Goal: Task Accomplishment & Management: Use online tool/utility

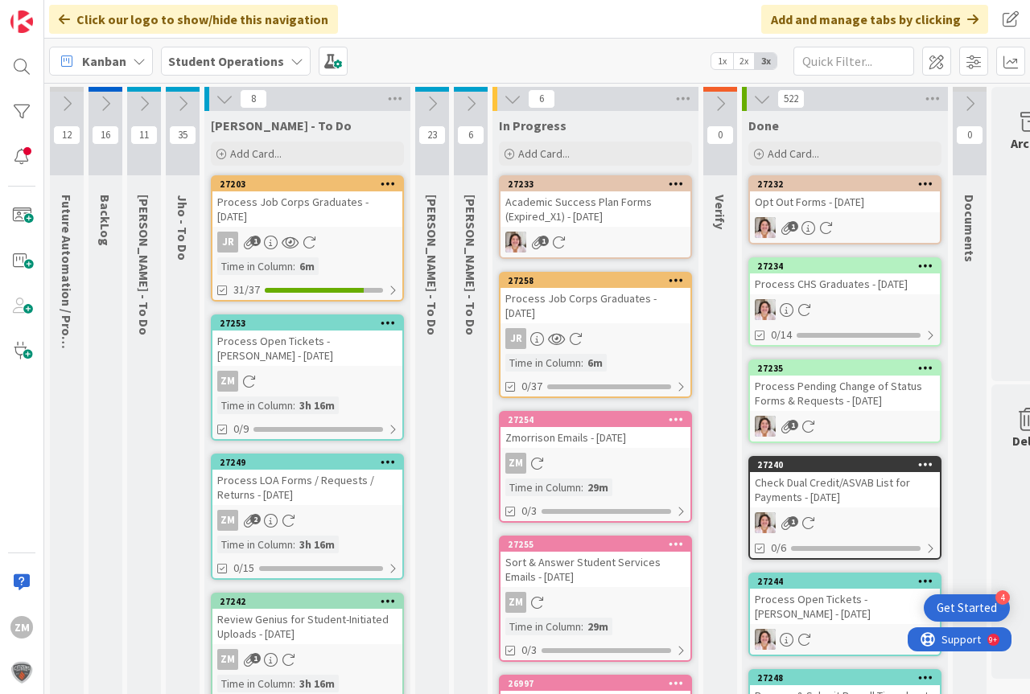
scroll to position [0, 60]
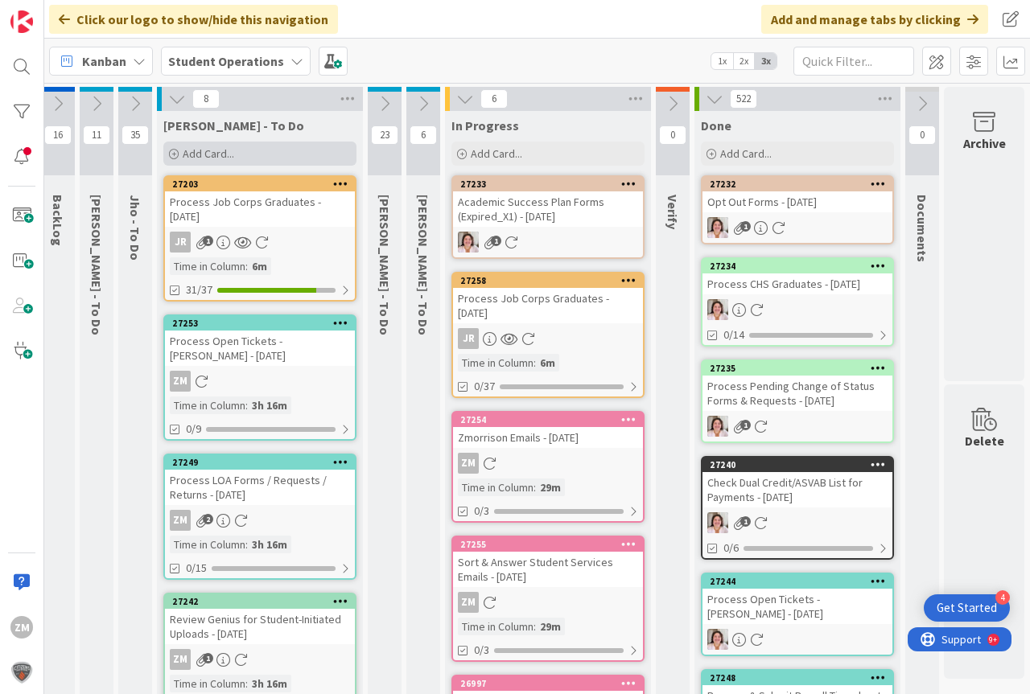
click at [201, 153] on span "Add Card..." at bounding box center [209, 153] width 52 height 14
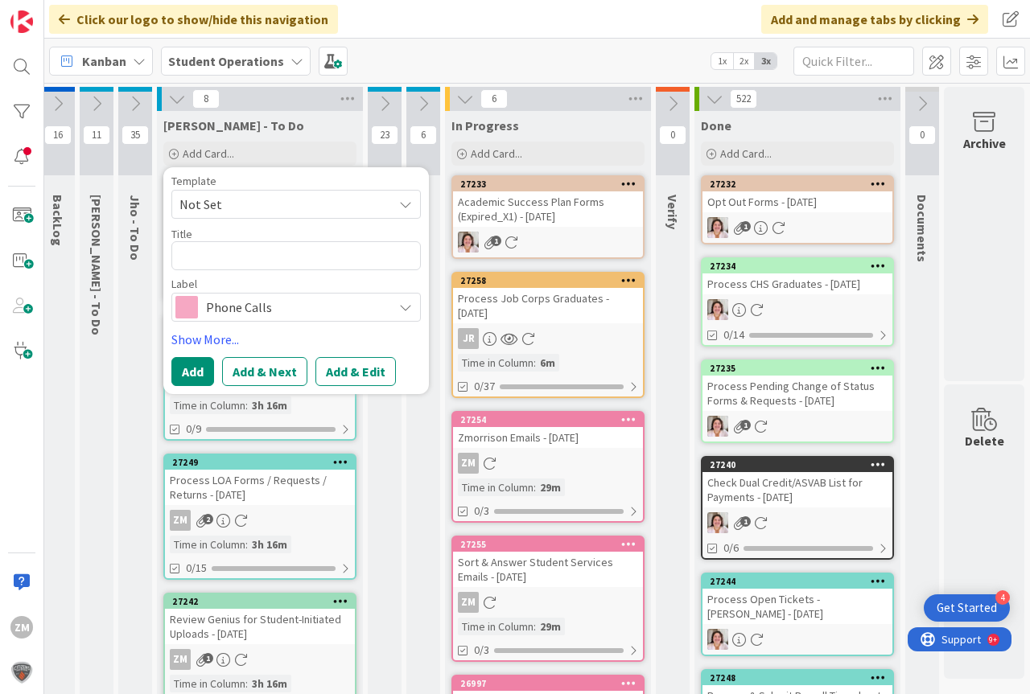
click at [399, 203] on icon at bounding box center [405, 204] width 13 height 13
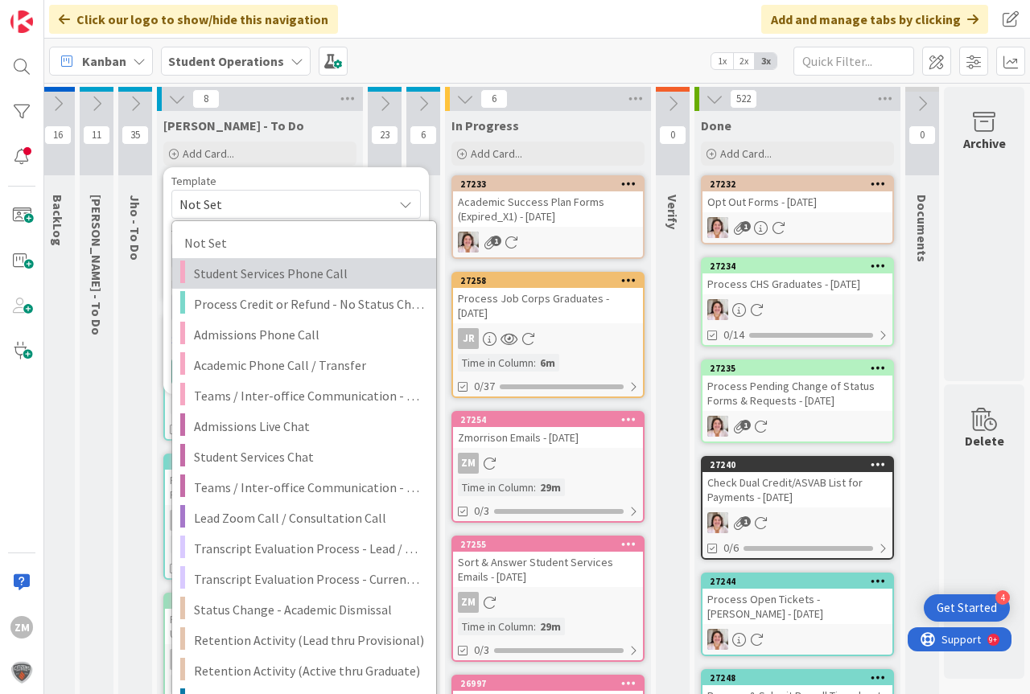
click at [252, 274] on span "Student Services Phone Call" at bounding box center [309, 273] width 230 height 21
type textarea "x"
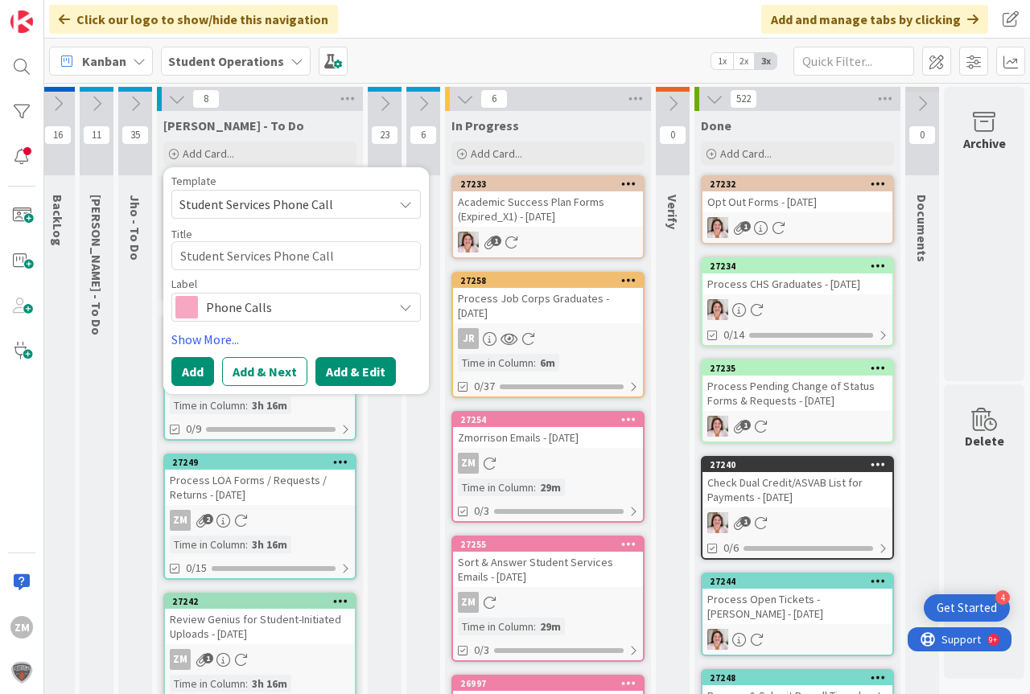
click at [332, 373] on button "Add & Edit" at bounding box center [355, 371] width 80 height 29
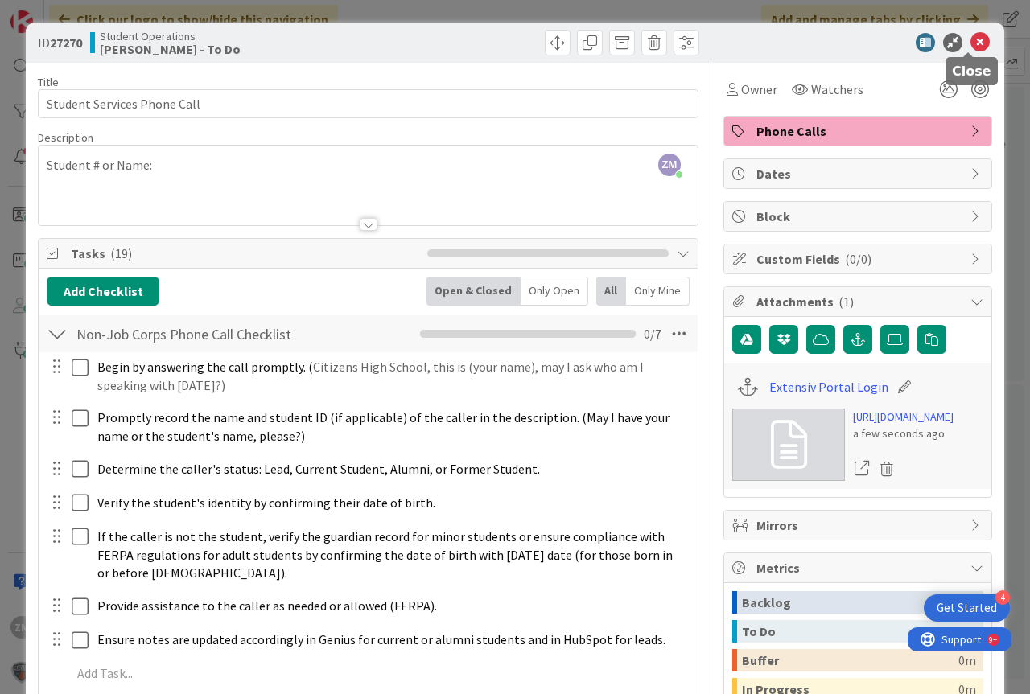
click at [970, 45] on icon at bounding box center [979, 42] width 19 height 19
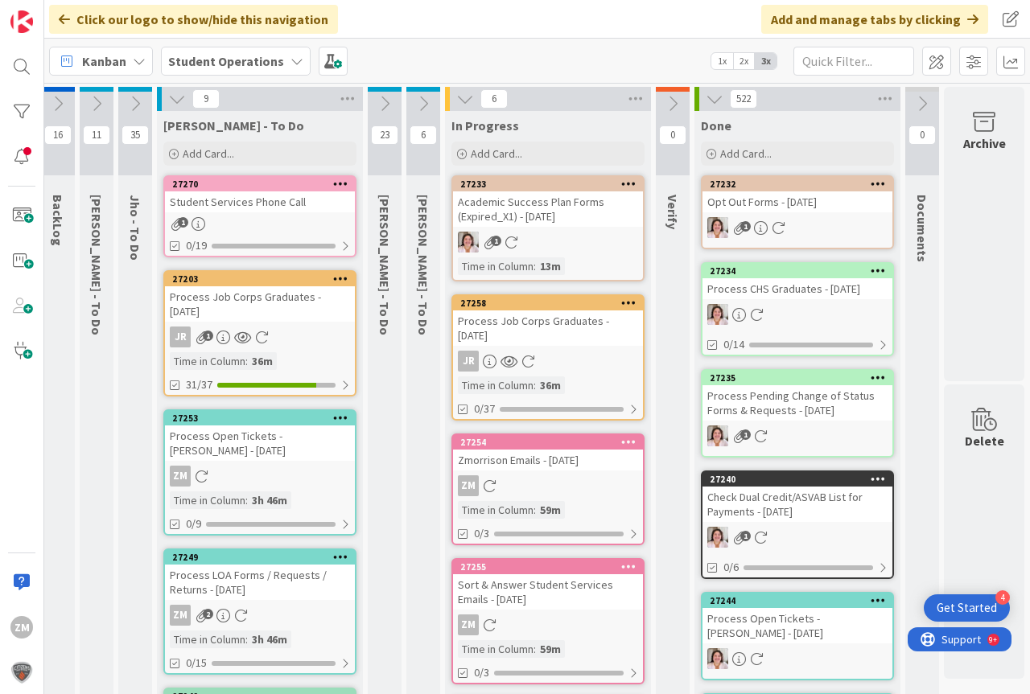
click at [333, 184] on icon at bounding box center [340, 183] width 15 height 11
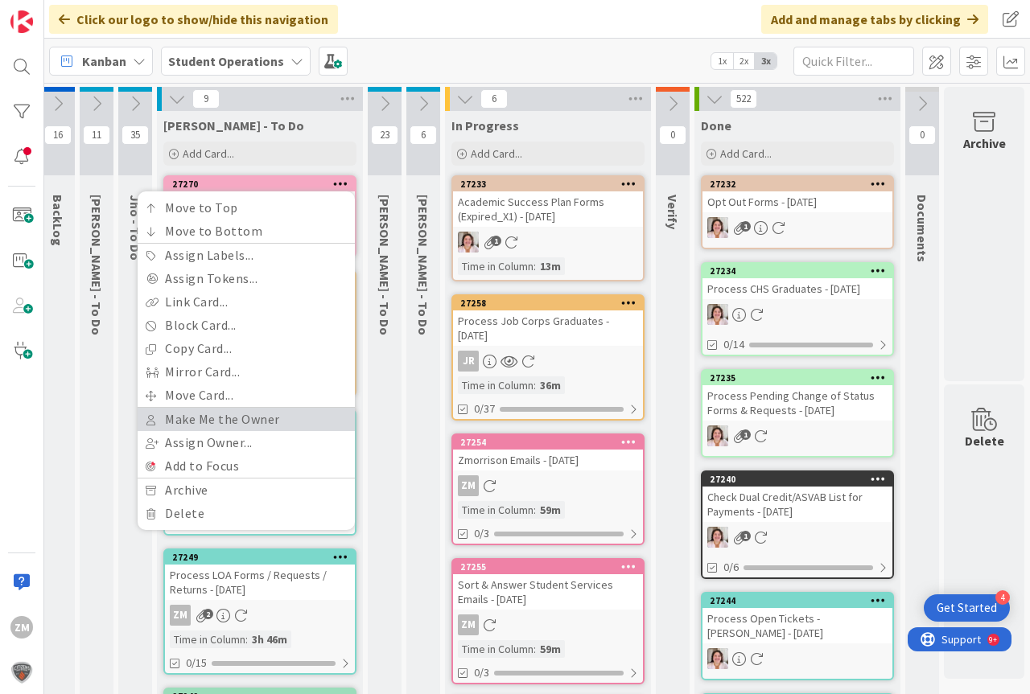
drag, startPoint x: 212, startPoint y: 418, endPoint x: 217, endPoint y: 409, distance: 10.5
click at [212, 418] on link "Make Me the Owner" at bounding box center [246, 419] width 217 height 23
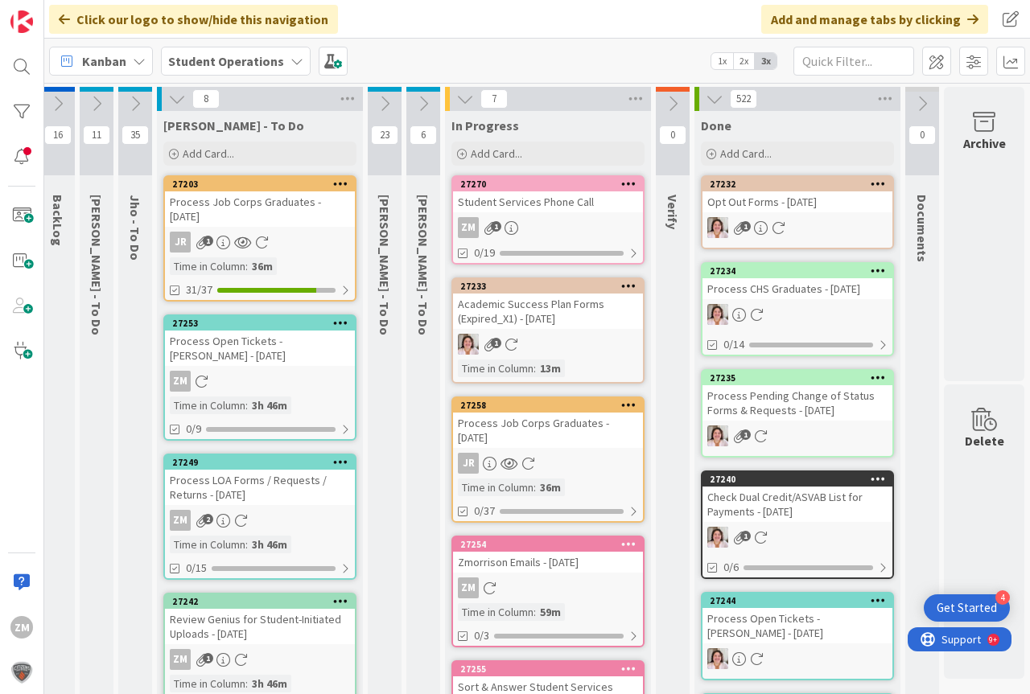
click at [558, 219] on div "ZM 1" at bounding box center [548, 227] width 190 height 21
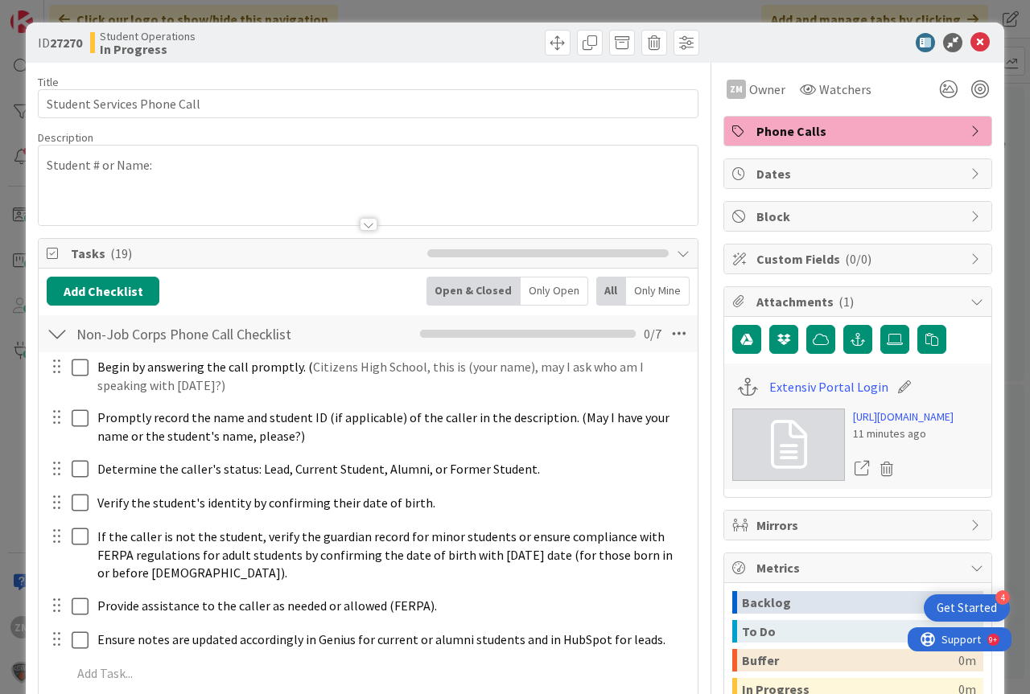
click at [176, 165] on p "Student # or Name:" at bounding box center [368, 165] width 643 height 19
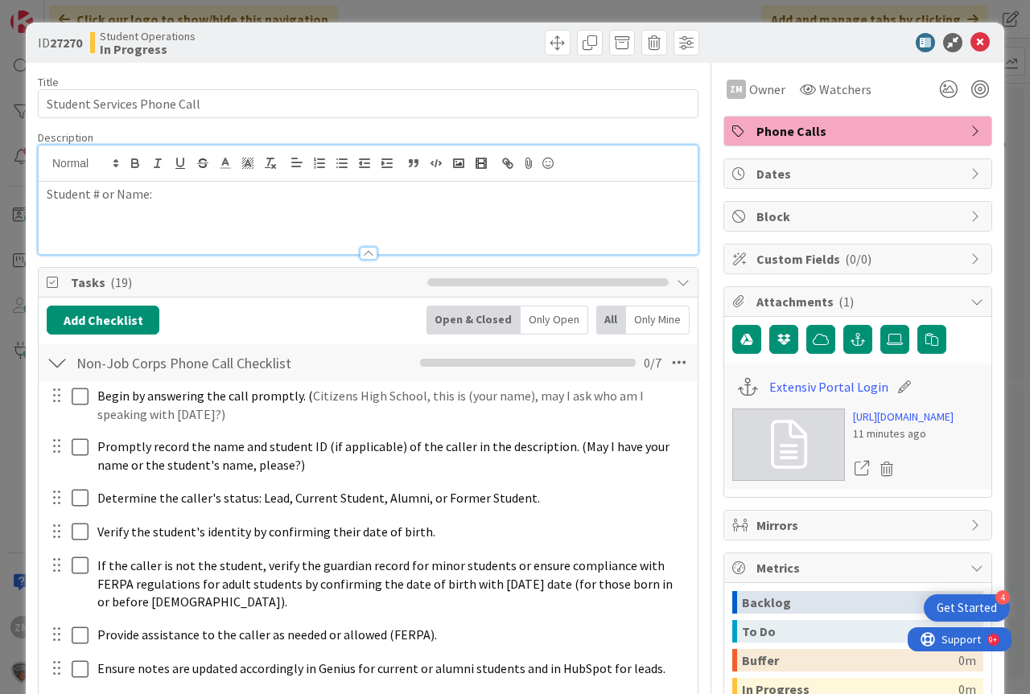
click at [187, 206] on div "Student # or Name:" at bounding box center [368, 218] width 659 height 72
drag, startPoint x: 967, startPoint y: 42, endPoint x: 953, endPoint y: 63, distance: 25.4
click at [970, 42] on icon at bounding box center [979, 42] width 19 height 19
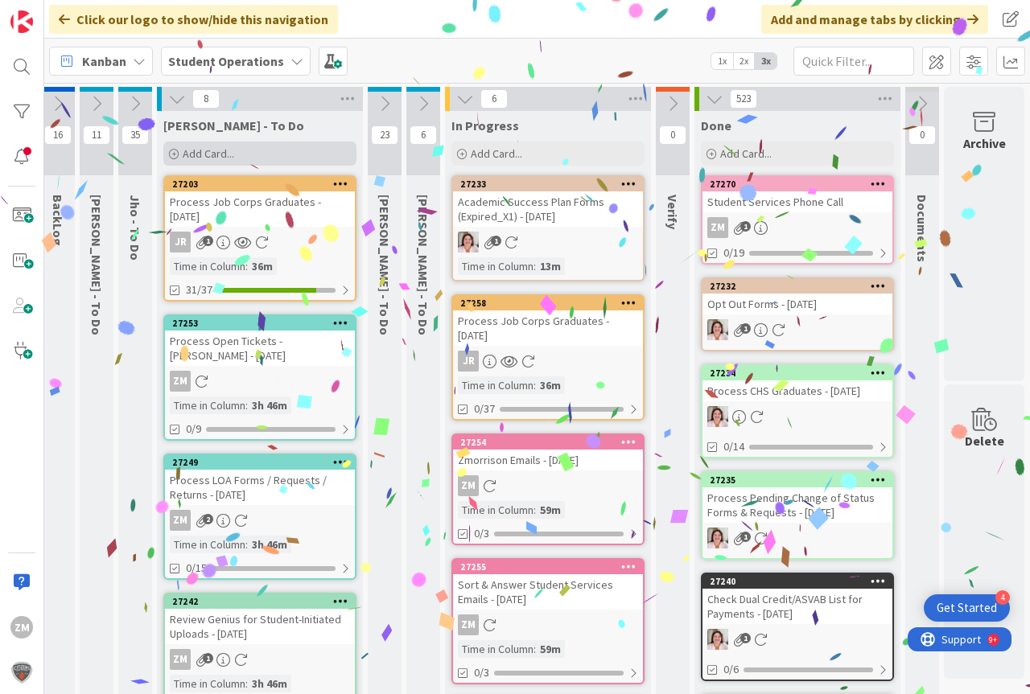
click at [199, 150] on span "Add Card..." at bounding box center [209, 153] width 52 height 14
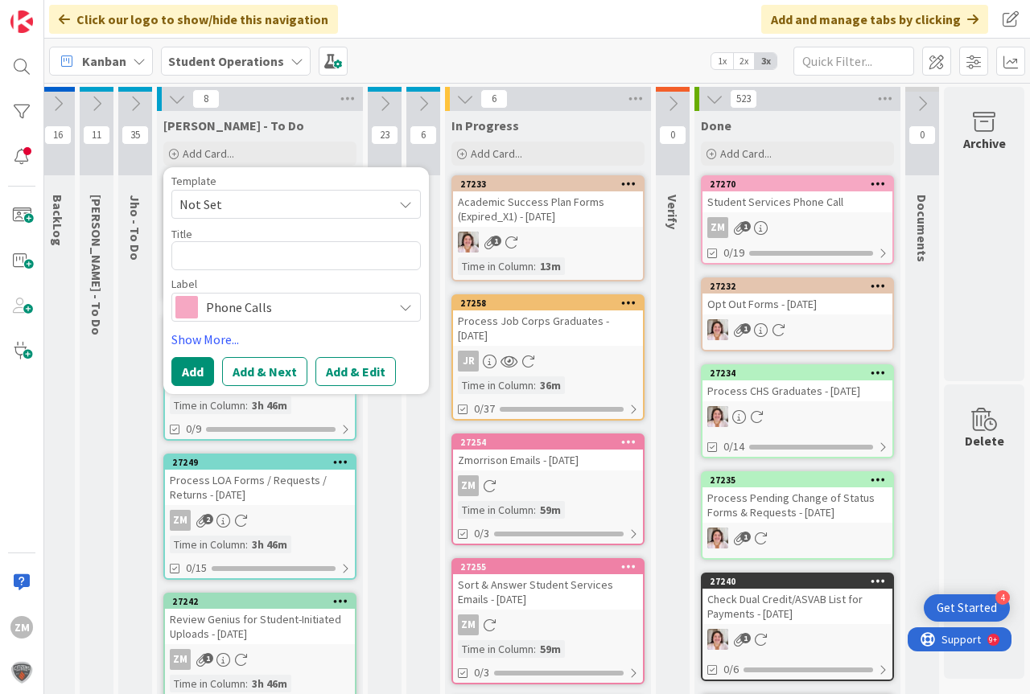
click at [399, 205] on icon at bounding box center [405, 204] width 13 height 13
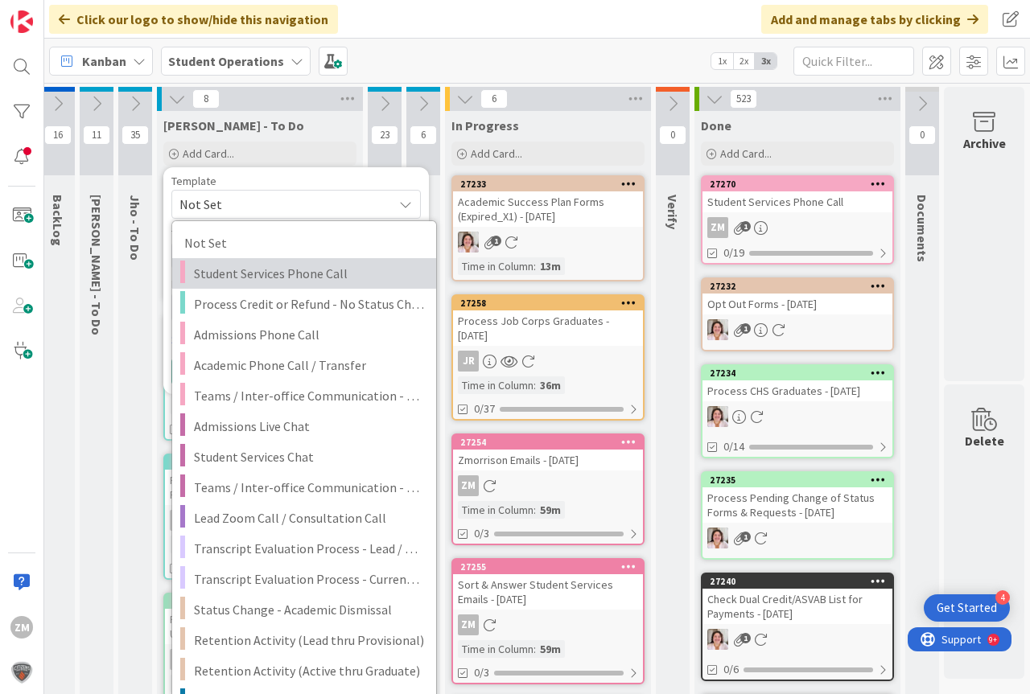
click at [262, 274] on span "Student Services Phone Call" at bounding box center [309, 273] width 230 height 21
type textarea "x"
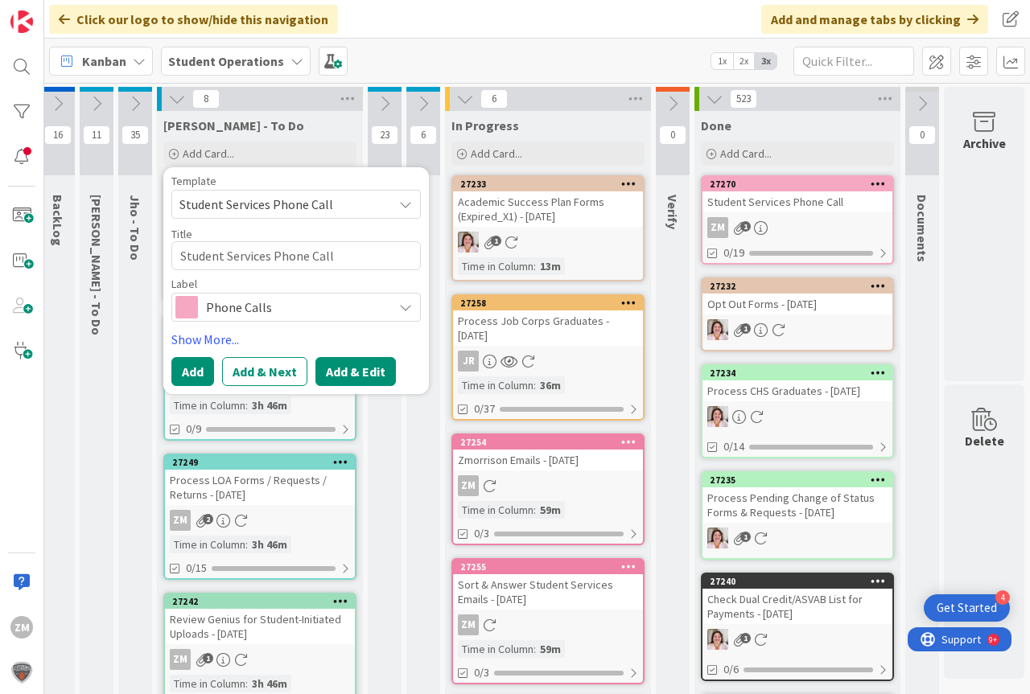
click at [329, 372] on button "Add & Edit" at bounding box center [355, 371] width 80 height 29
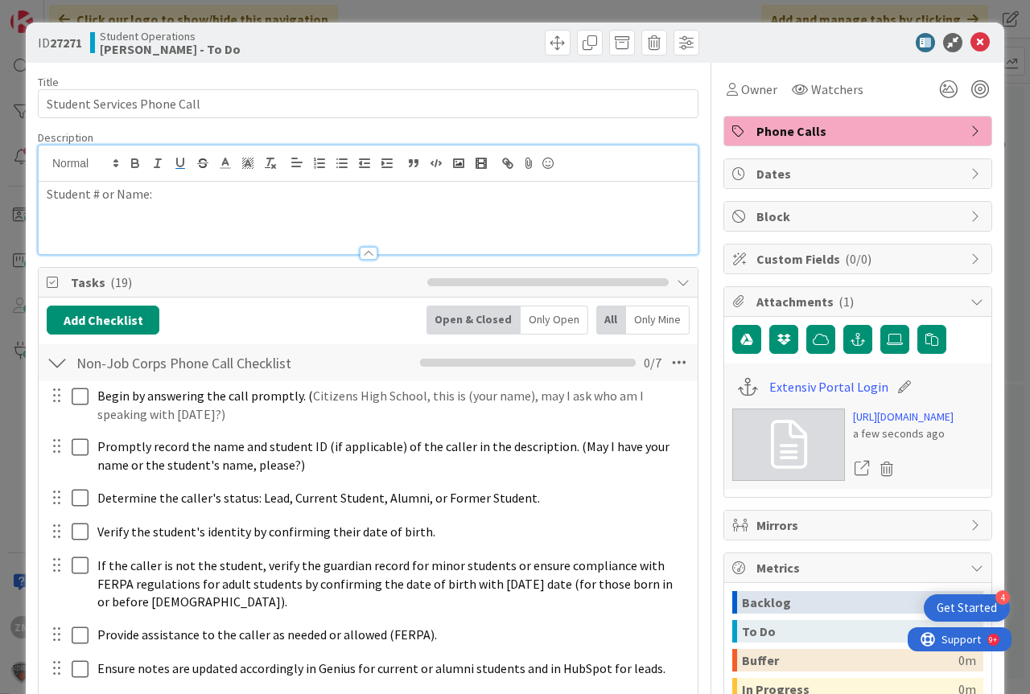
click at [181, 169] on div "Student # or Name:" at bounding box center [368, 200] width 659 height 109
click at [974, 41] on icon at bounding box center [979, 42] width 19 height 19
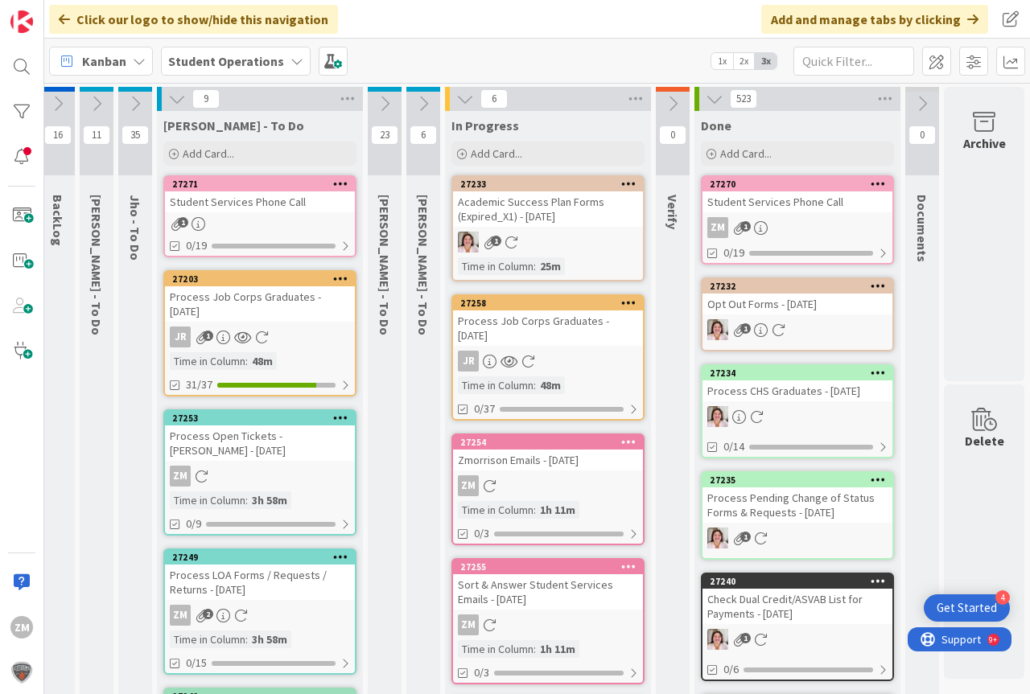
click at [326, 184] on div at bounding box center [340, 184] width 29 height 11
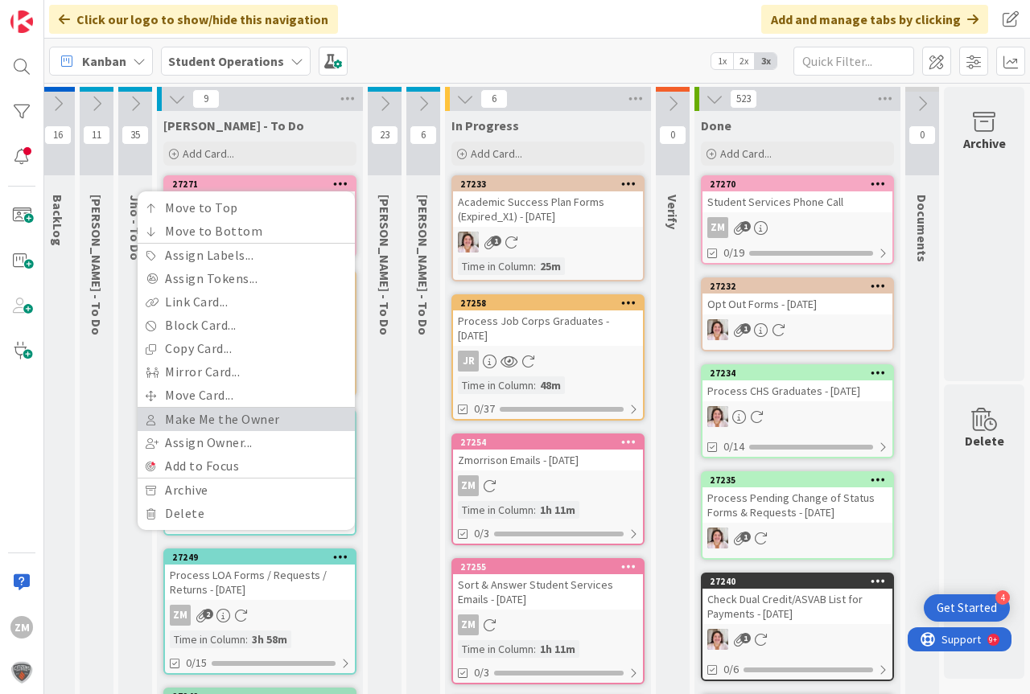
click at [187, 414] on link "Make Me the Owner" at bounding box center [246, 419] width 217 height 23
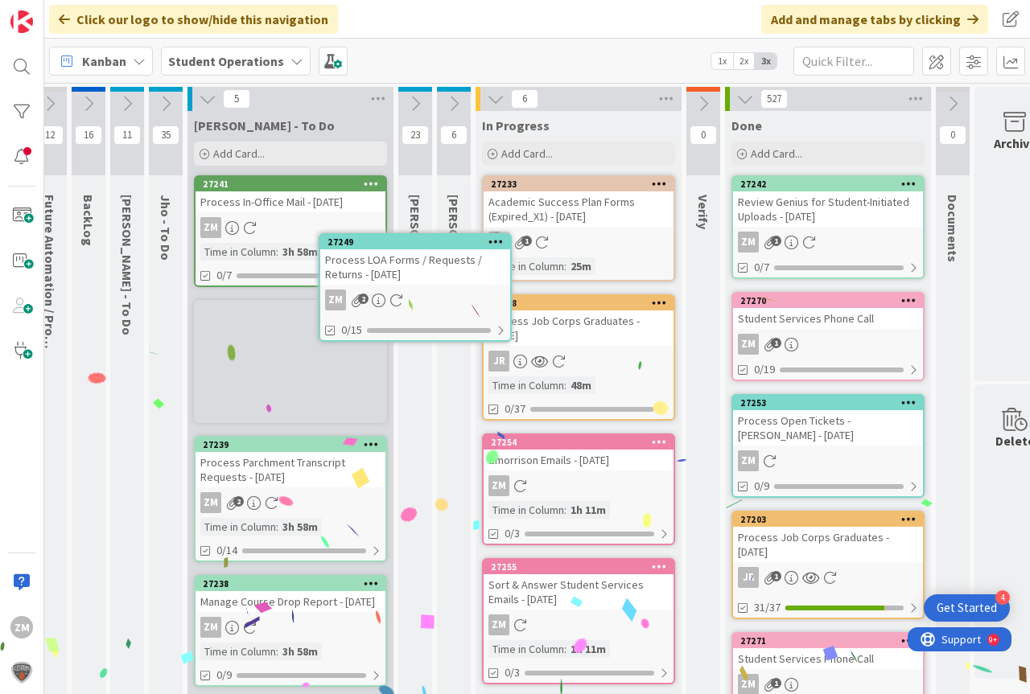
scroll to position [0, 13]
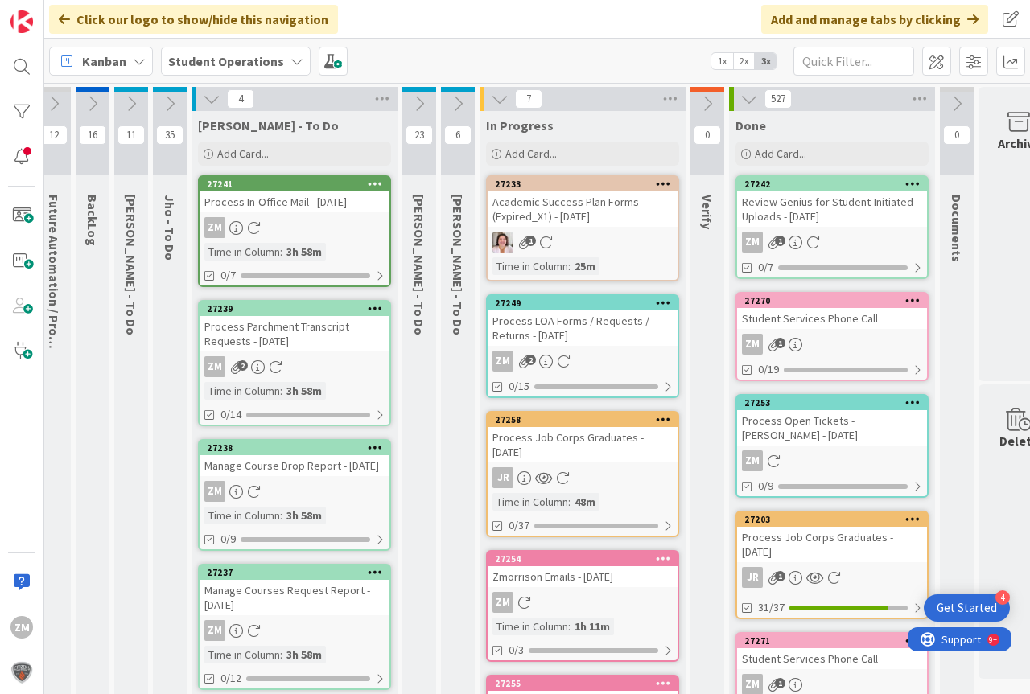
click at [596, 351] on div "ZM 2" at bounding box center [583, 361] width 190 height 21
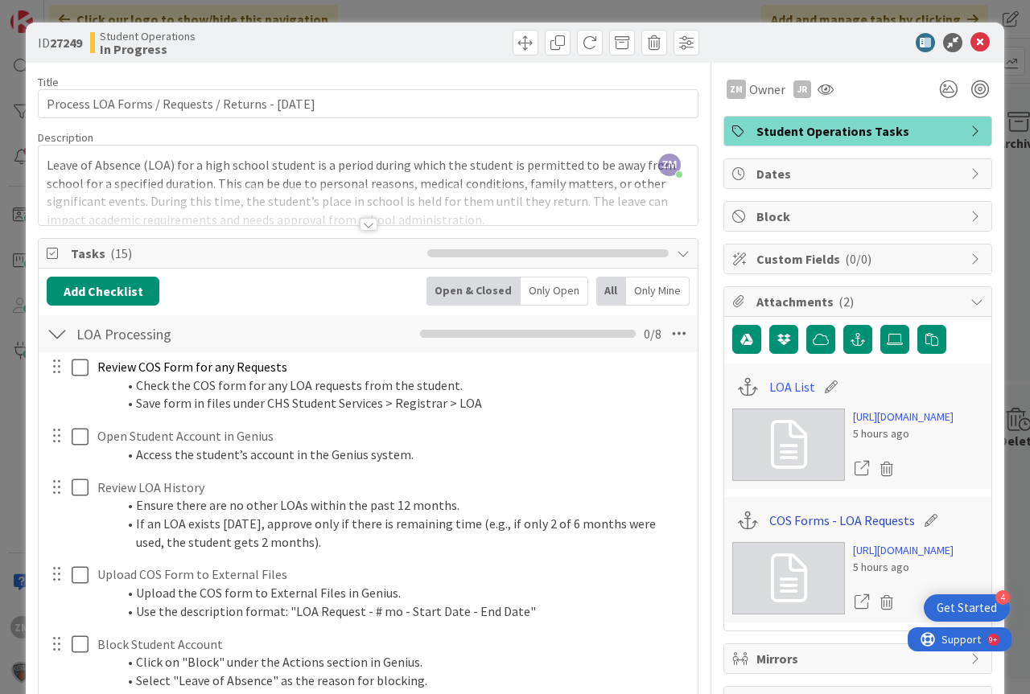
click at [847, 530] on link "COS Forms - LOA Requests" at bounding box center [842, 520] width 146 height 19
click at [790, 390] on link "LOA List" at bounding box center [792, 386] width 46 height 19
click at [970, 45] on icon at bounding box center [979, 42] width 19 height 19
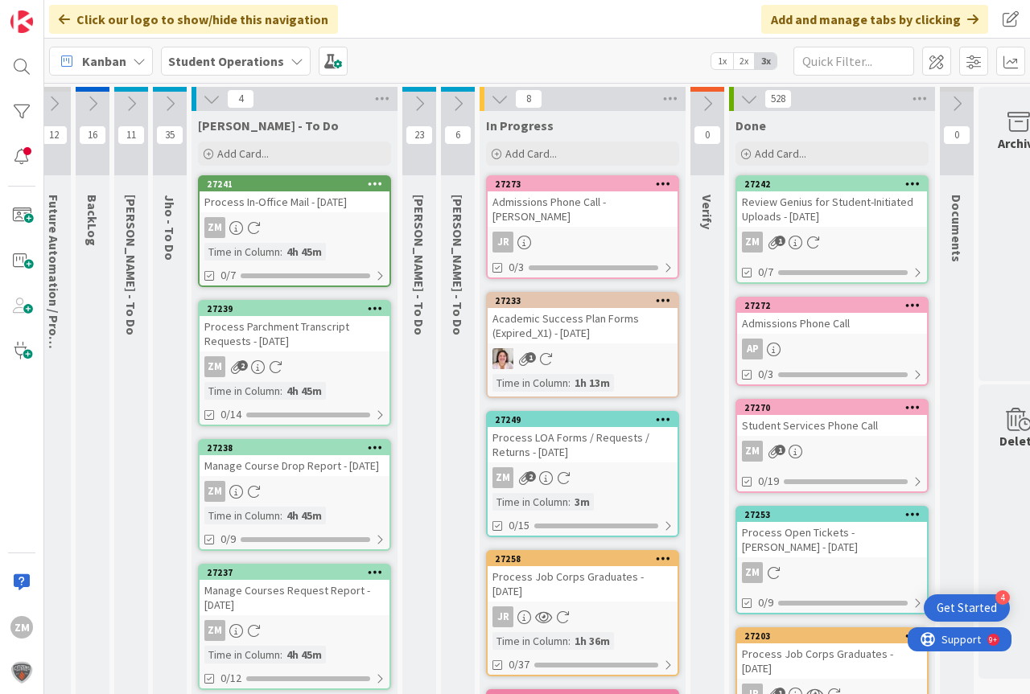
click at [172, 99] on icon at bounding box center [170, 104] width 18 height 18
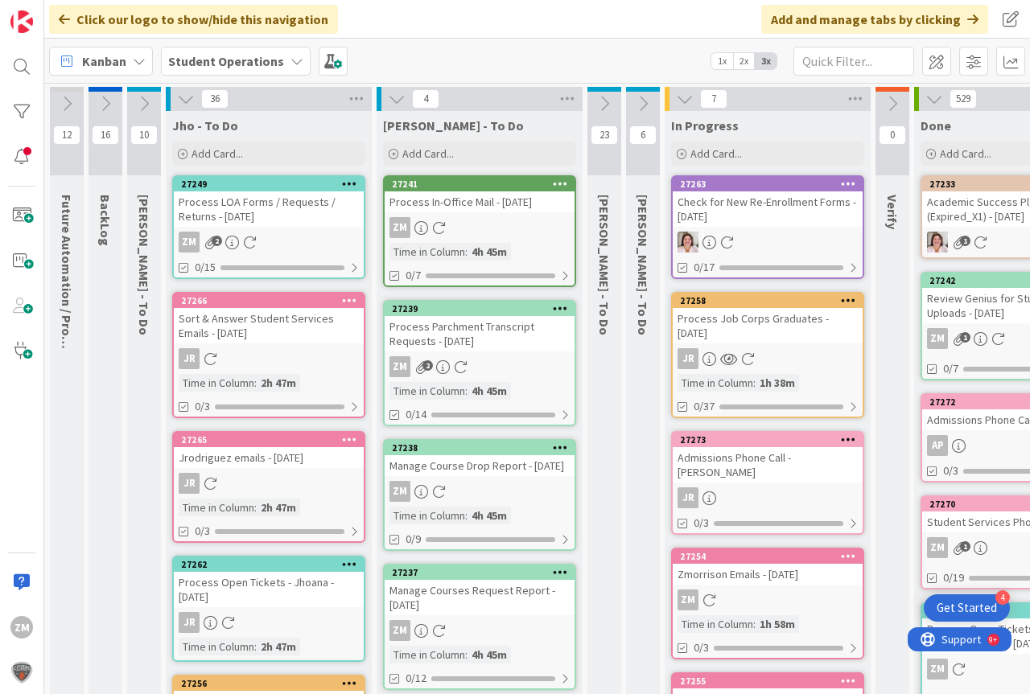
click at [183, 95] on icon at bounding box center [186, 99] width 18 height 18
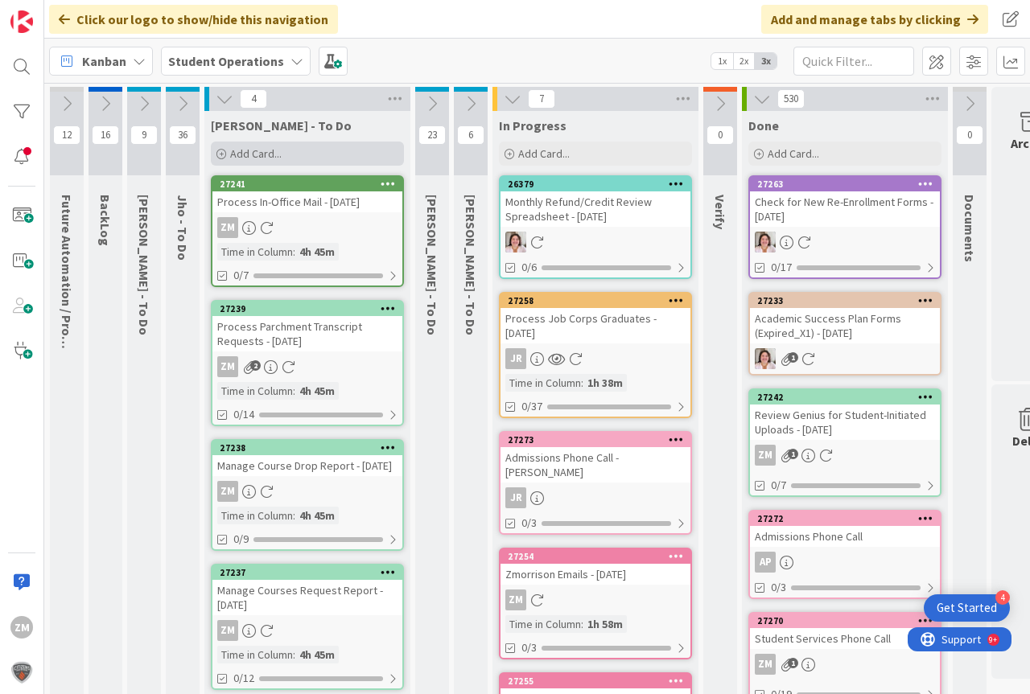
click at [258, 151] on span "Add Card..." at bounding box center [256, 153] width 52 height 14
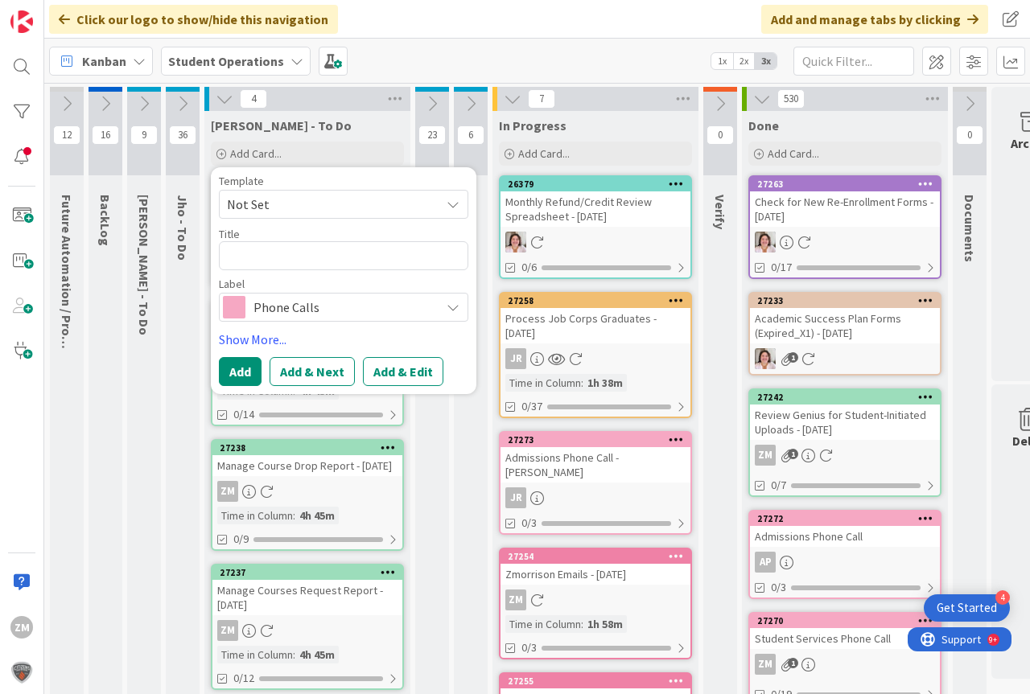
click at [456, 205] on icon at bounding box center [453, 204] width 13 height 13
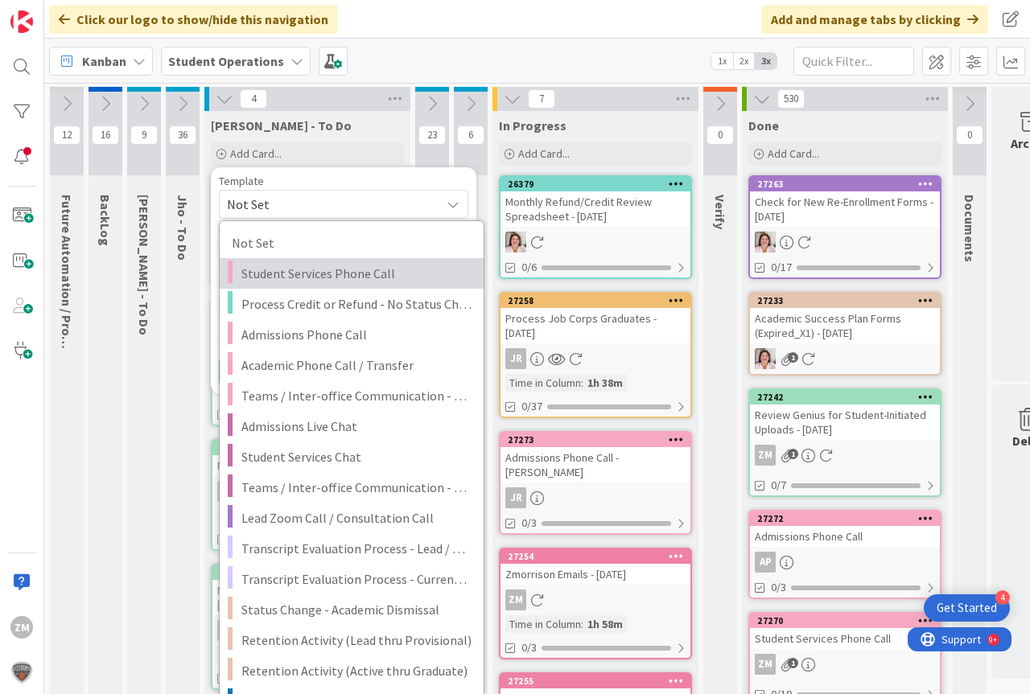
click at [310, 272] on span "Student Services Phone Call" at bounding box center [356, 273] width 230 height 21
type textarea "x"
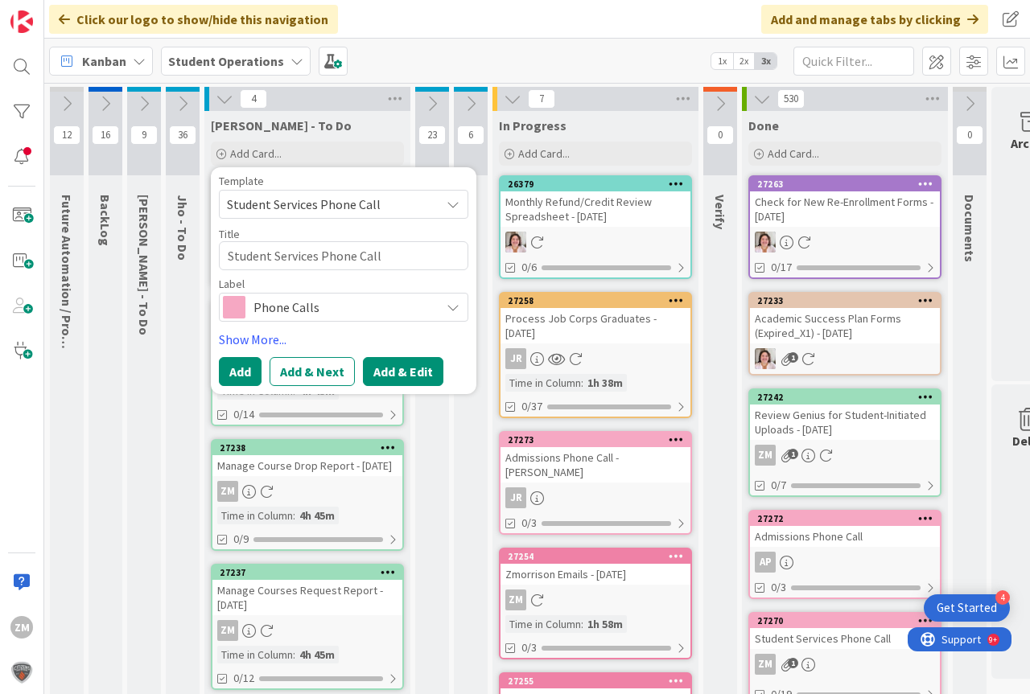
click at [400, 373] on button "Add & Edit" at bounding box center [403, 371] width 80 height 29
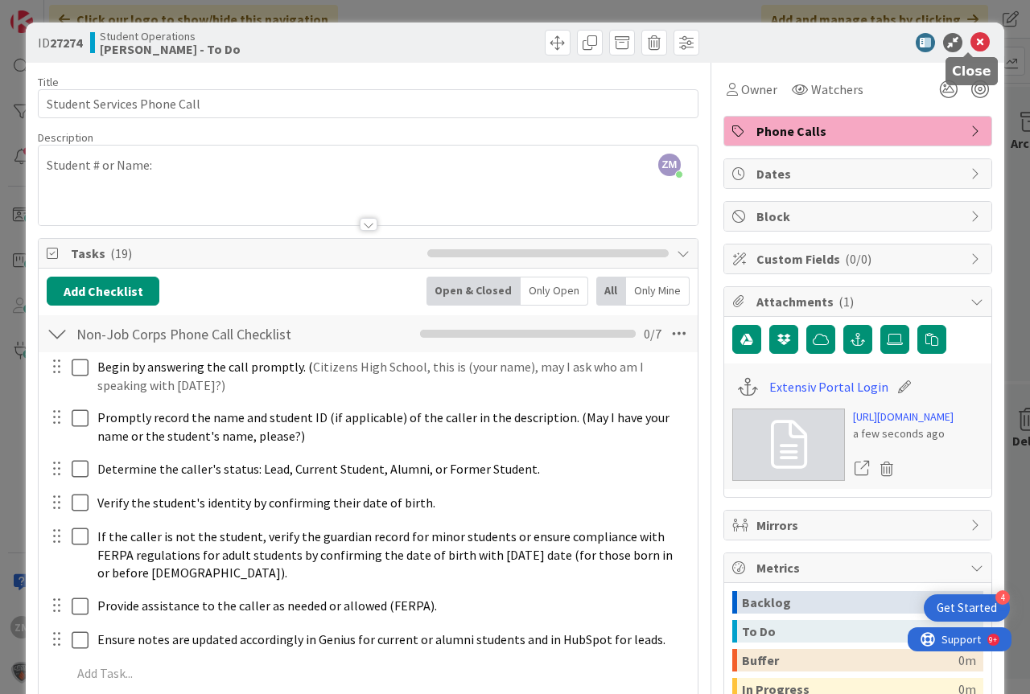
click at [970, 43] on icon at bounding box center [979, 42] width 19 height 19
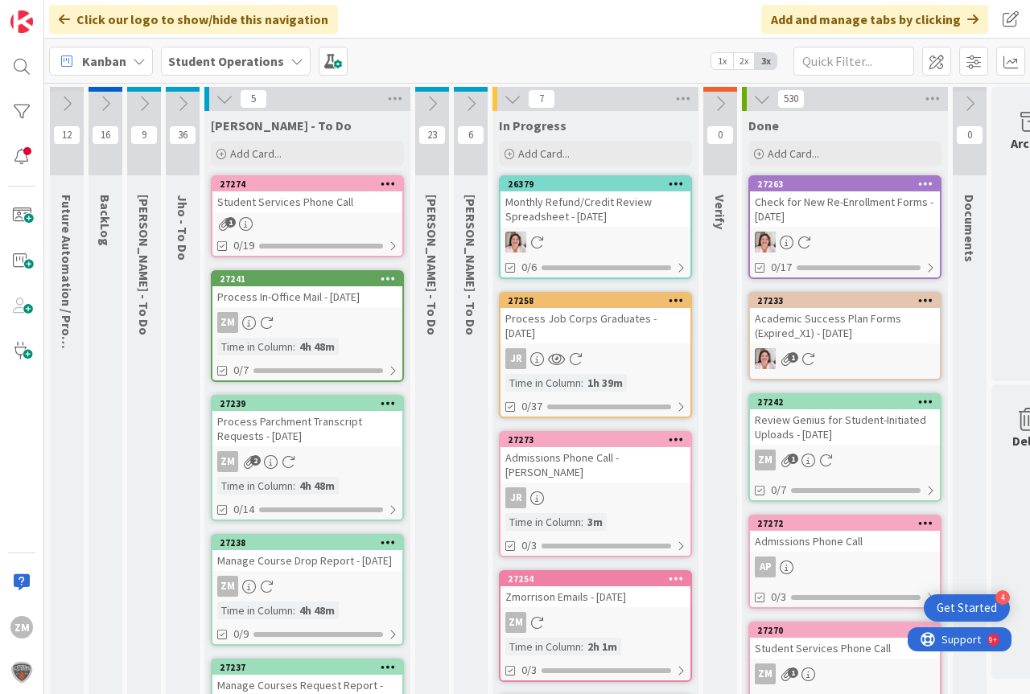
click at [389, 179] on icon at bounding box center [388, 183] width 15 height 11
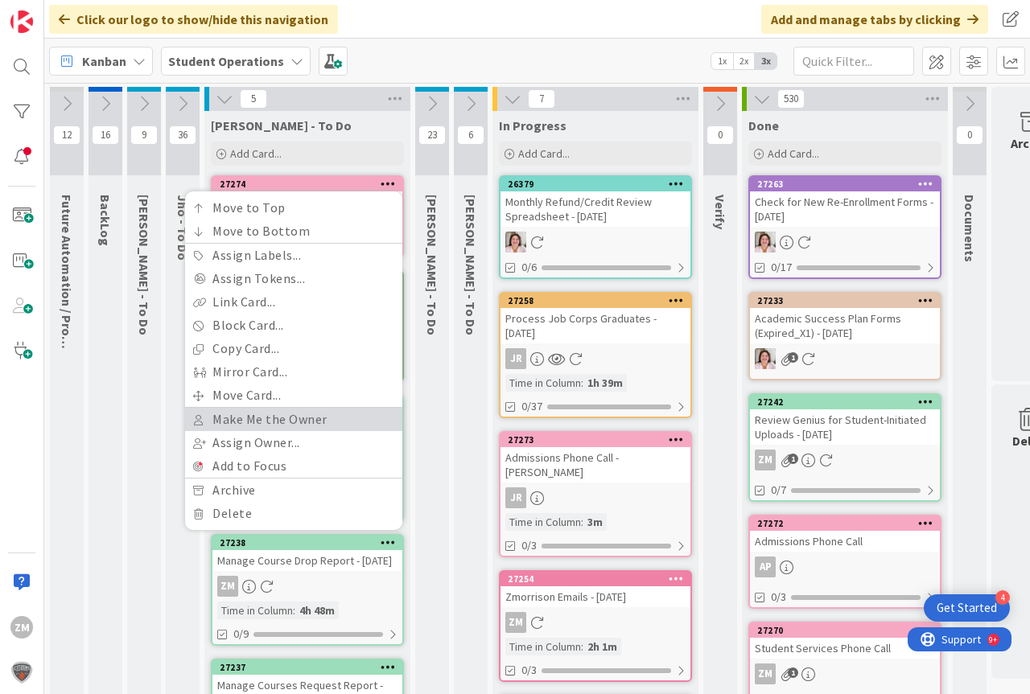
click at [272, 419] on link "Make Me the Owner" at bounding box center [293, 419] width 217 height 23
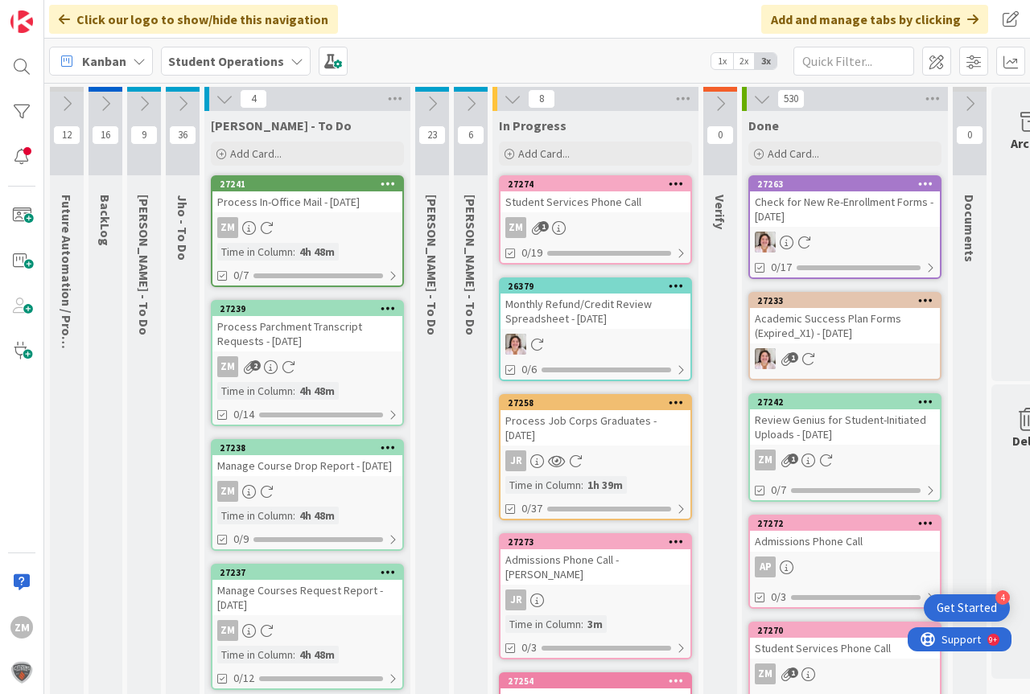
click at [617, 216] on link "27274 Student Services Phone Call ZM 1 0/19" at bounding box center [595, 219] width 193 height 89
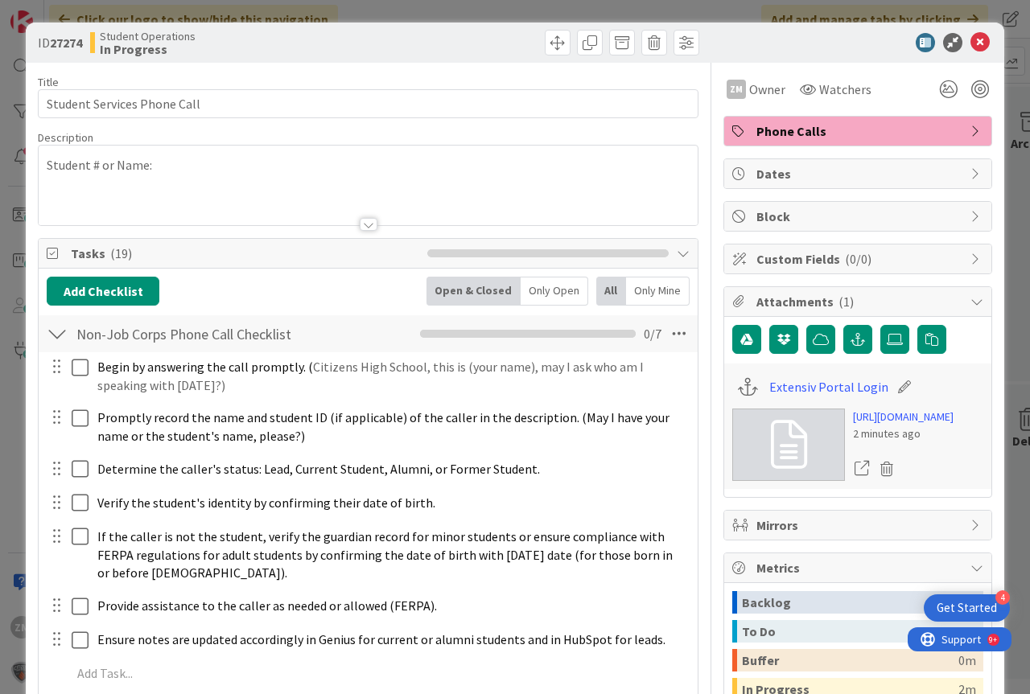
click at [179, 168] on div "Student # or Name:" at bounding box center [368, 186] width 659 height 80
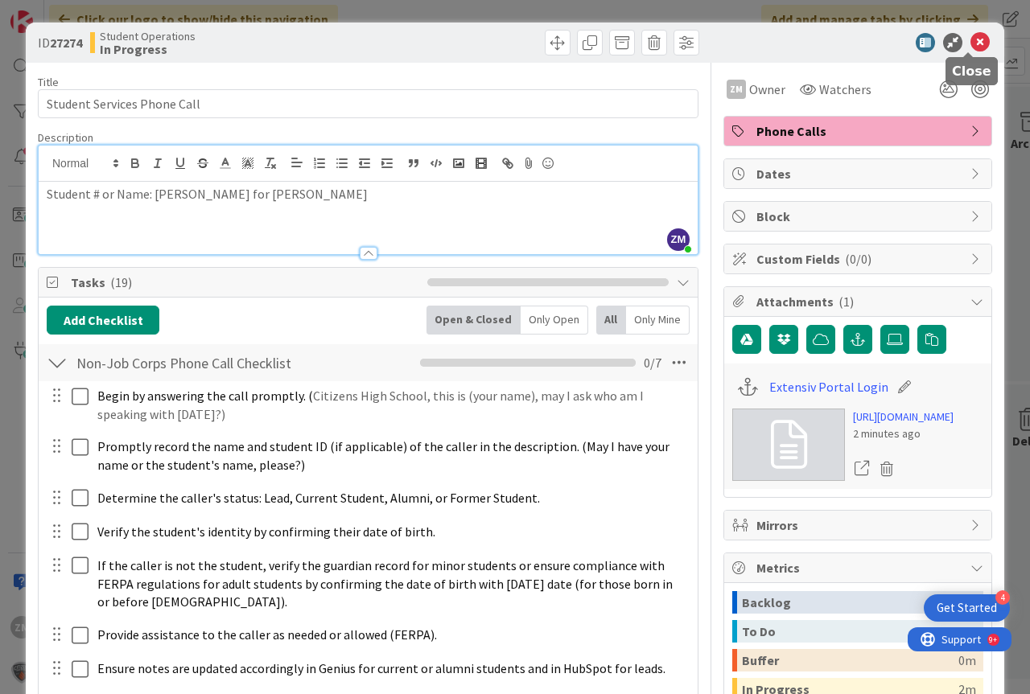
click at [973, 43] on icon at bounding box center [979, 42] width 19 height 19
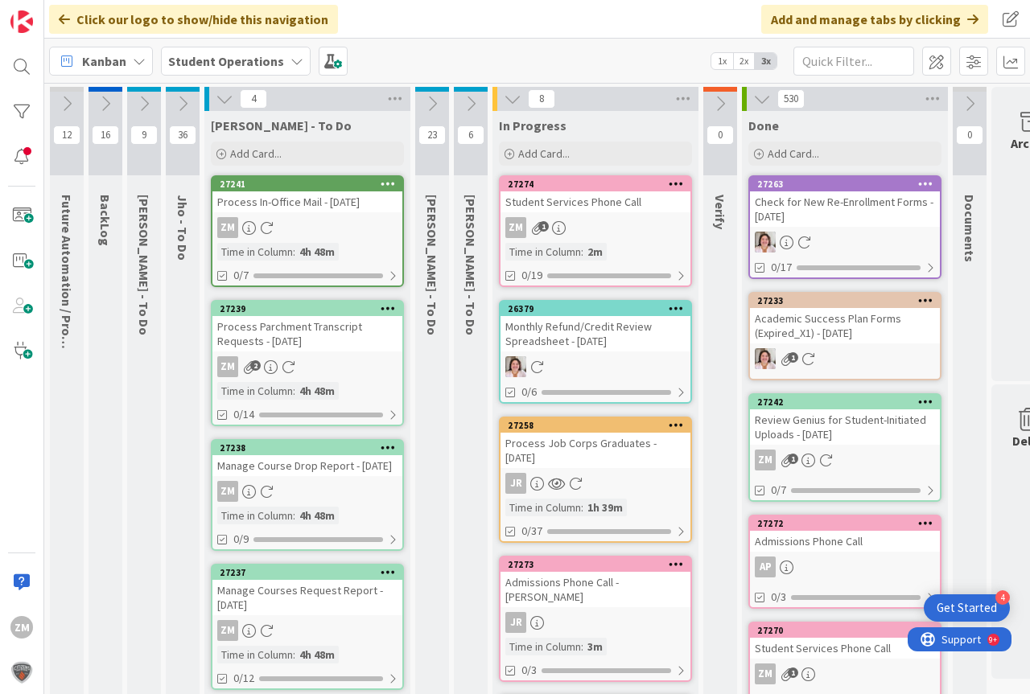
click at [590, 214] on link "27274 Student Services Phone Call ZM 1 Time in Column : 2m 0/19" at bounding box center [595, 231] width 193 height 112
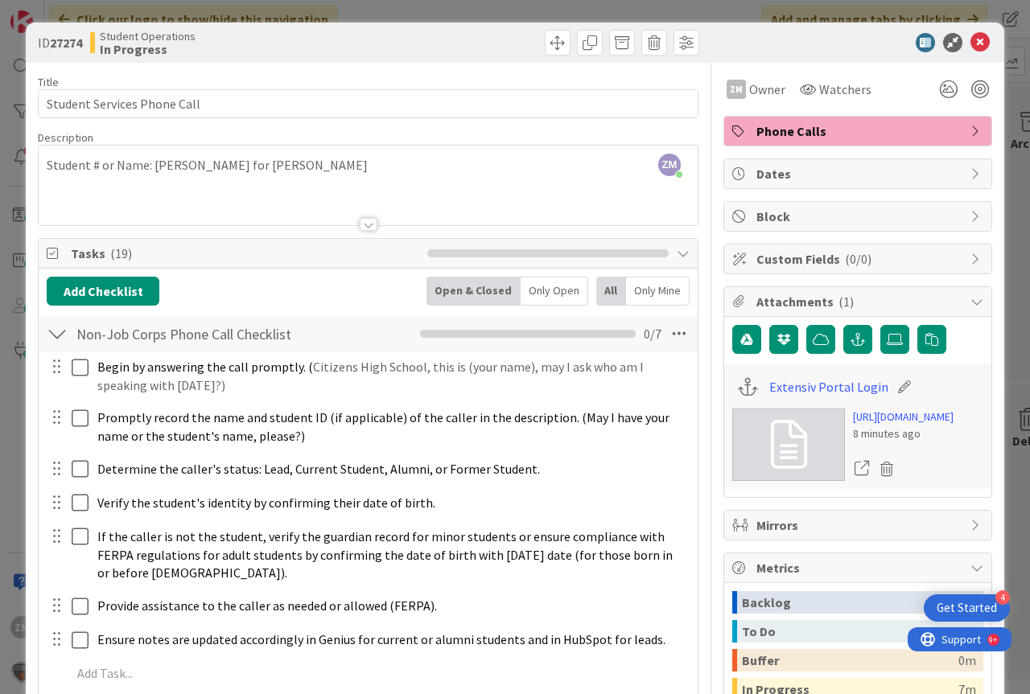
click at [204, 165] on div "ZM [PERSON_NAME] just joined Student # or Name: [PERSON_NAME] for [PERSON_NAME]" at bounding box center [368, 186] width 659 height 80
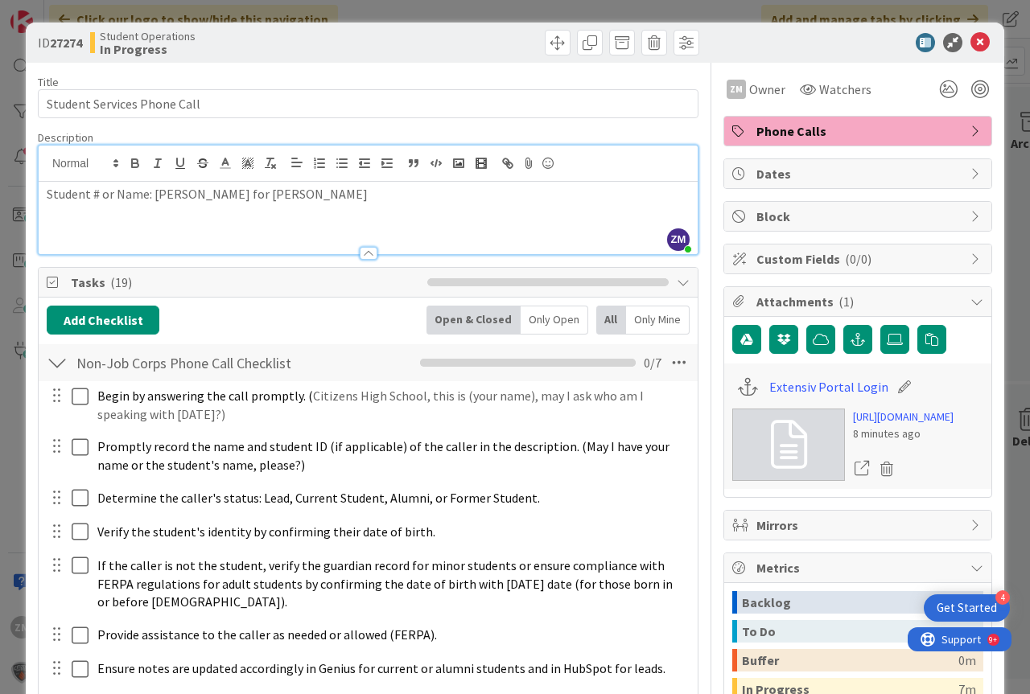
click at [208, 194] on p "Student # or Name: [PERSON_NAME] for [PERSON_NAME]" at bounding box center [368, 194] width 643 height 19
click at [323, 192] on p "Student # or Name: [PERSON_NAME] for [PERSON_NAME]" at bounding box center [368, 194] width 643 height 19
click at [970, 39] on icon at bounding box center [979, 42] width 19 height 19
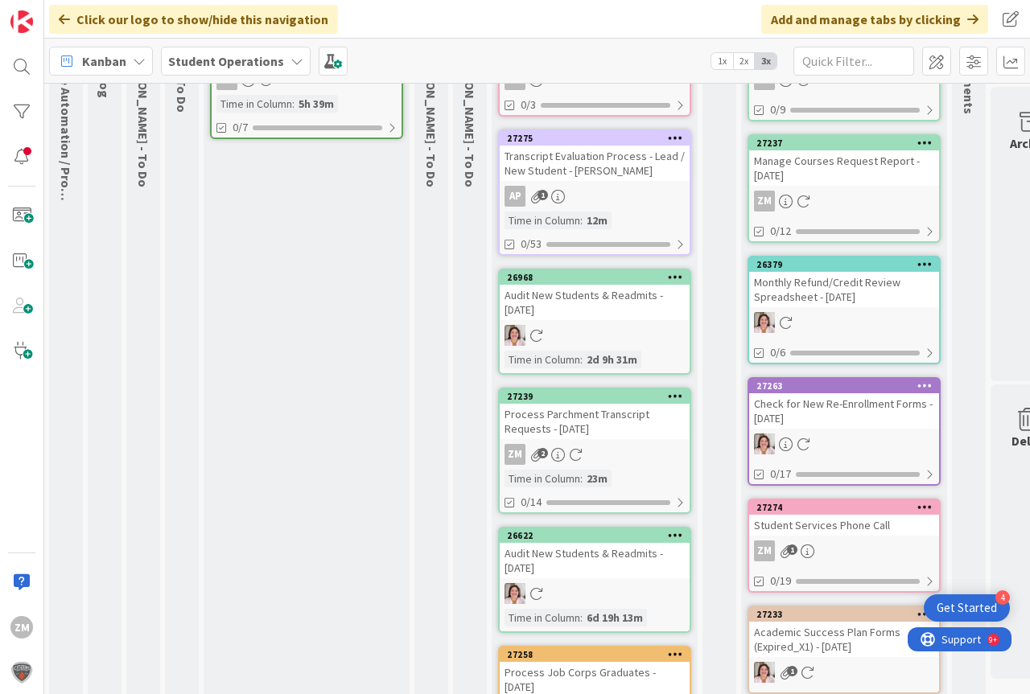
scroll to position [161, 1]
